Goal: Find specific page/section: Find specific page/section

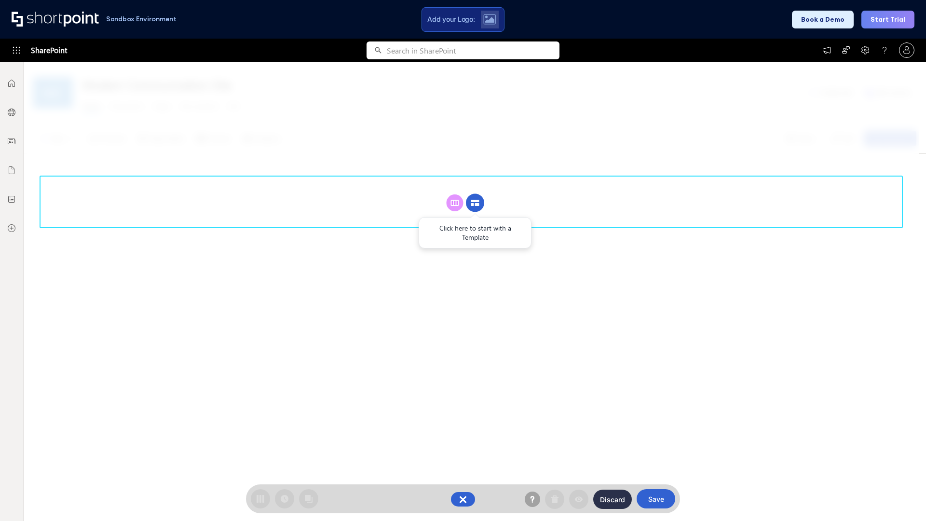
click at [475, 203] on circle at bounding box center [475, 203] width 18 height 18
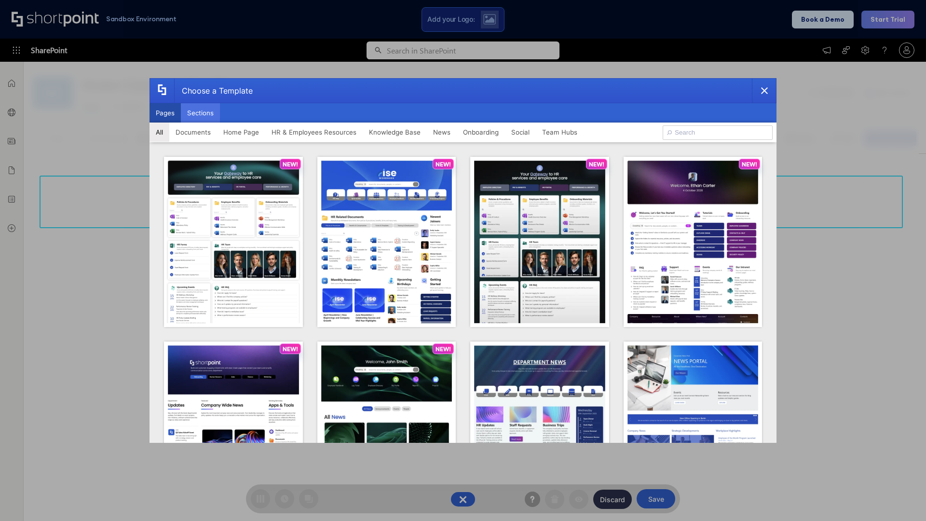
click at [200, 113] on button "Sections" at bounding box center [200, 112] width 39 height 19
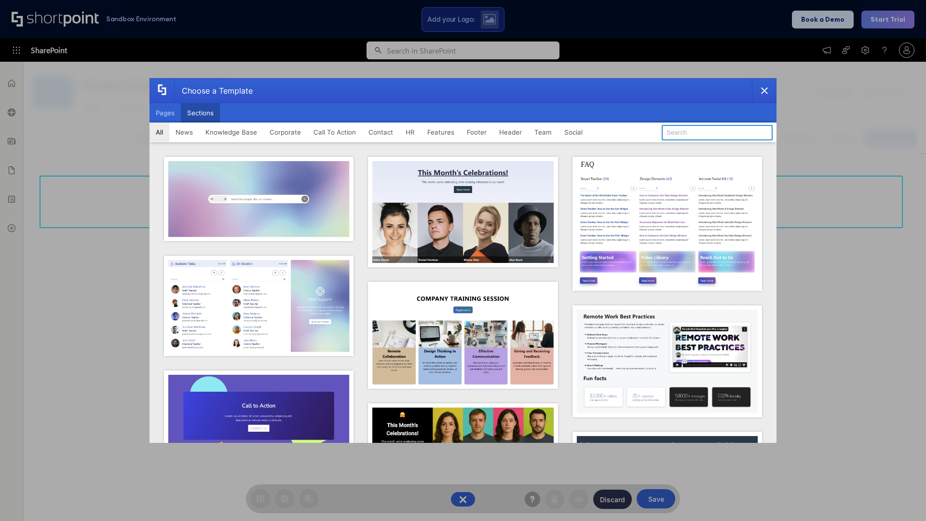
type input "Employees Hub HR"
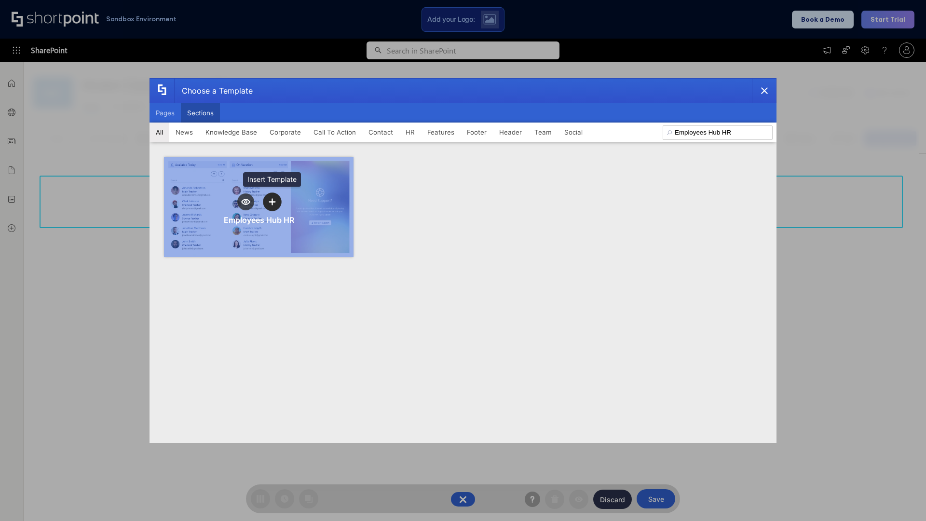
click at [272, 202] on icon "template selector" at bounding box center [272, 202] width 7 height 7
